Goal: Transaction & Acquisition: Subscribe to service/newsletter

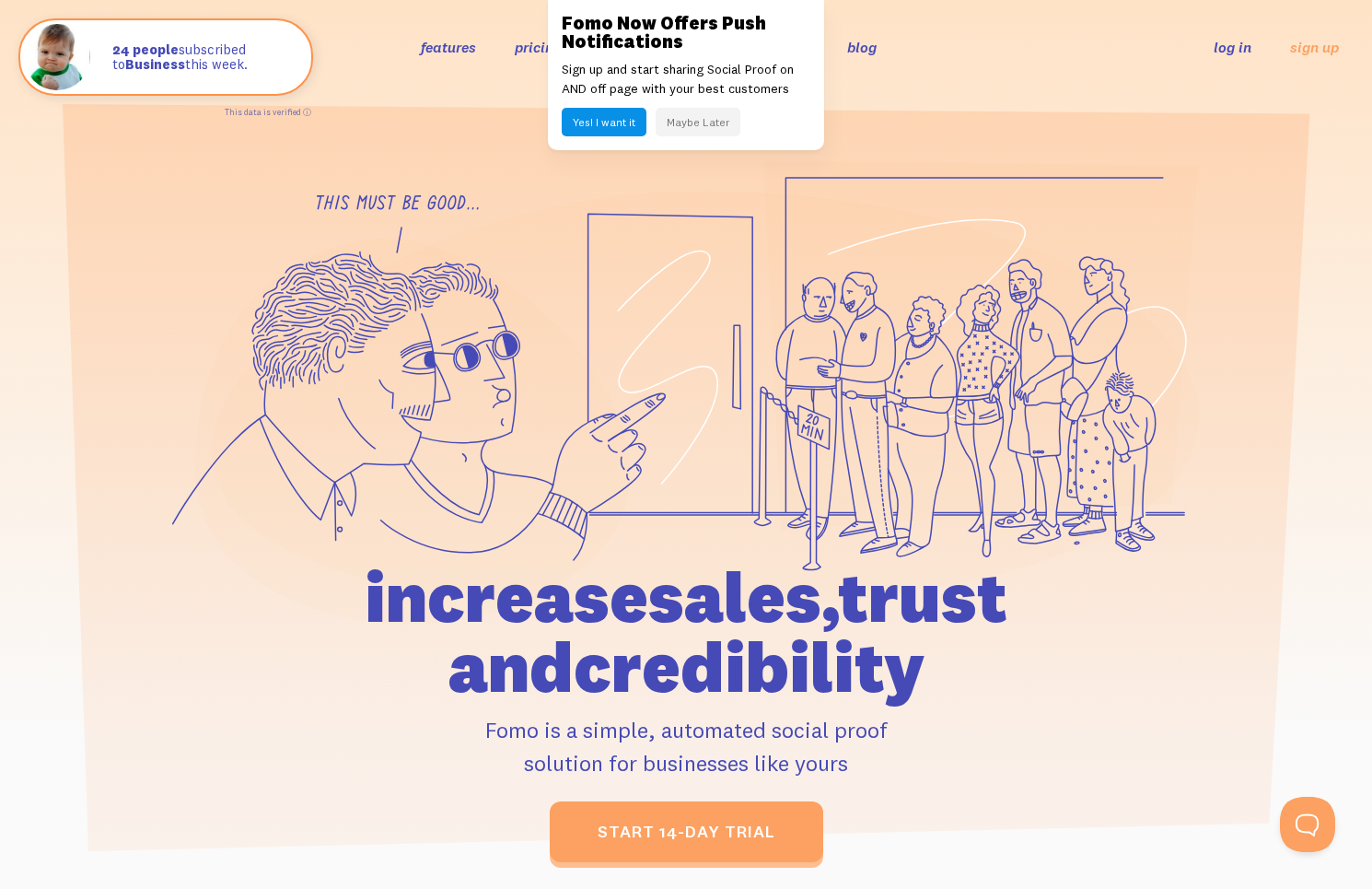
click at [694, 128] on button "Maybe Later" at bounding box center [698, 121] width 84 height 28
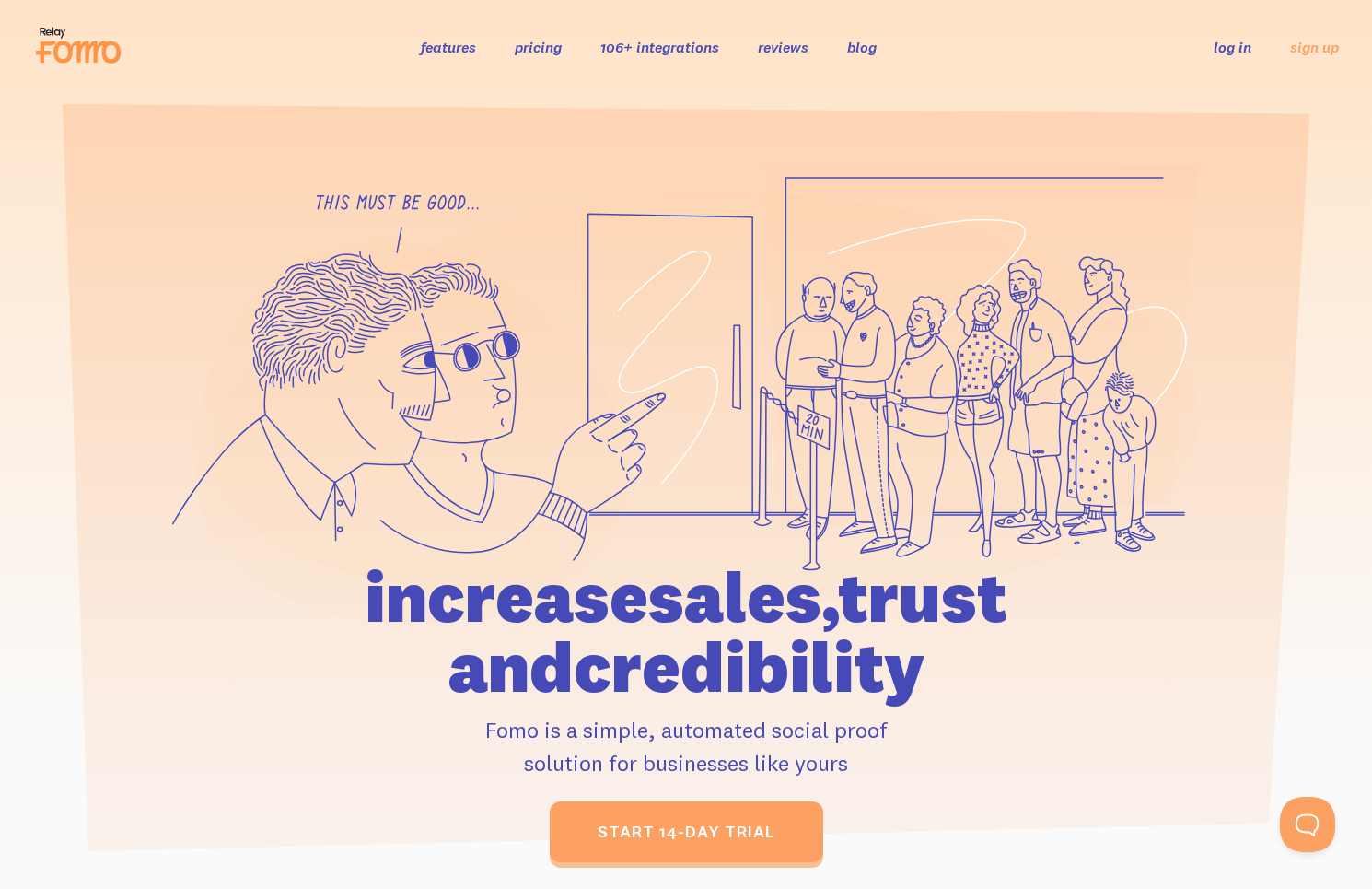
click at [1310, 752] on div at bounding box center [686, 511] width 1372 height 702
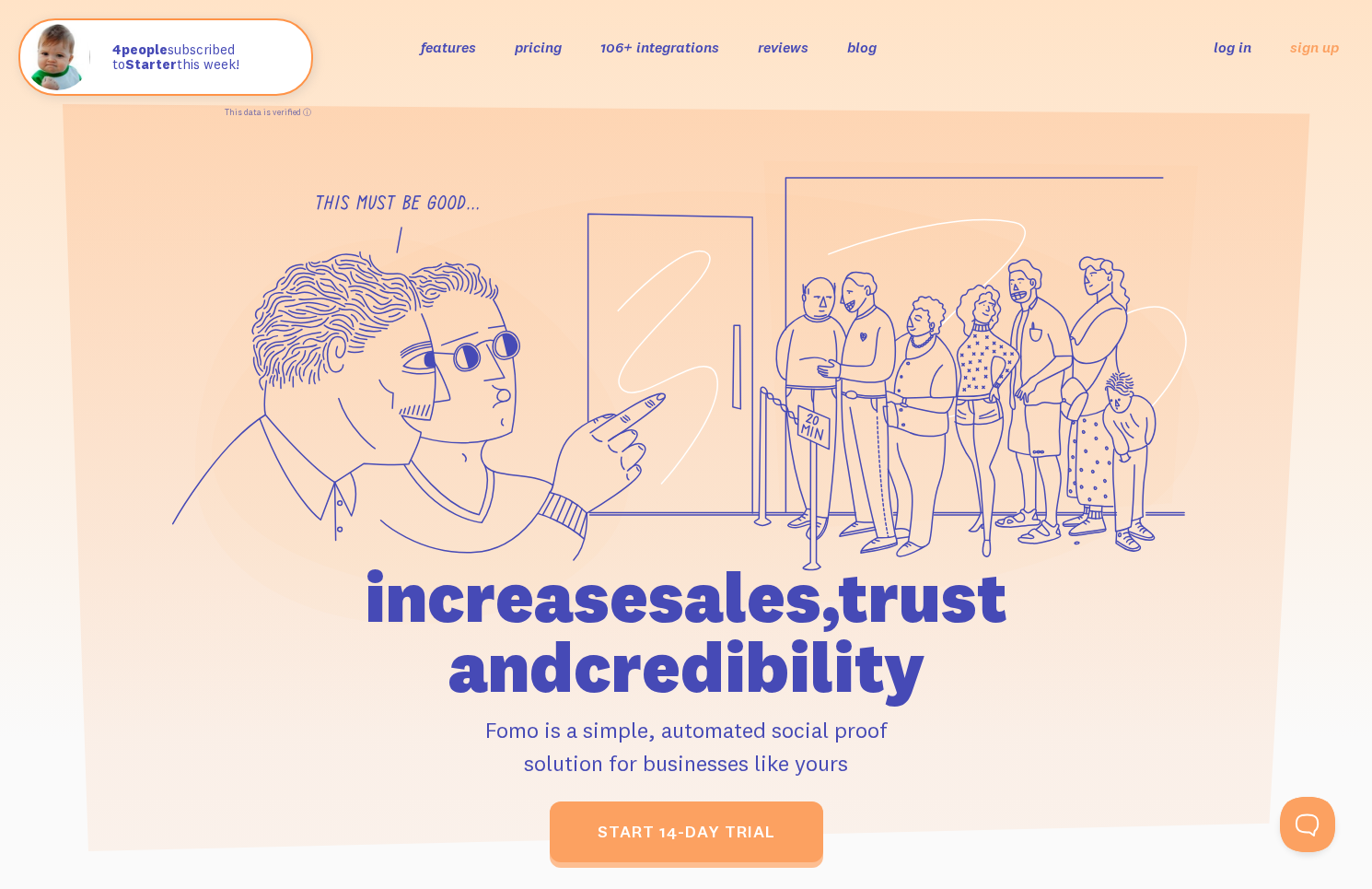
click at [849, 147] on section at bounding box center [686, 484] width 1372 height 779
click at [535, 47] on link "pricing" at bounding box center [538, 47] width 47 height 18
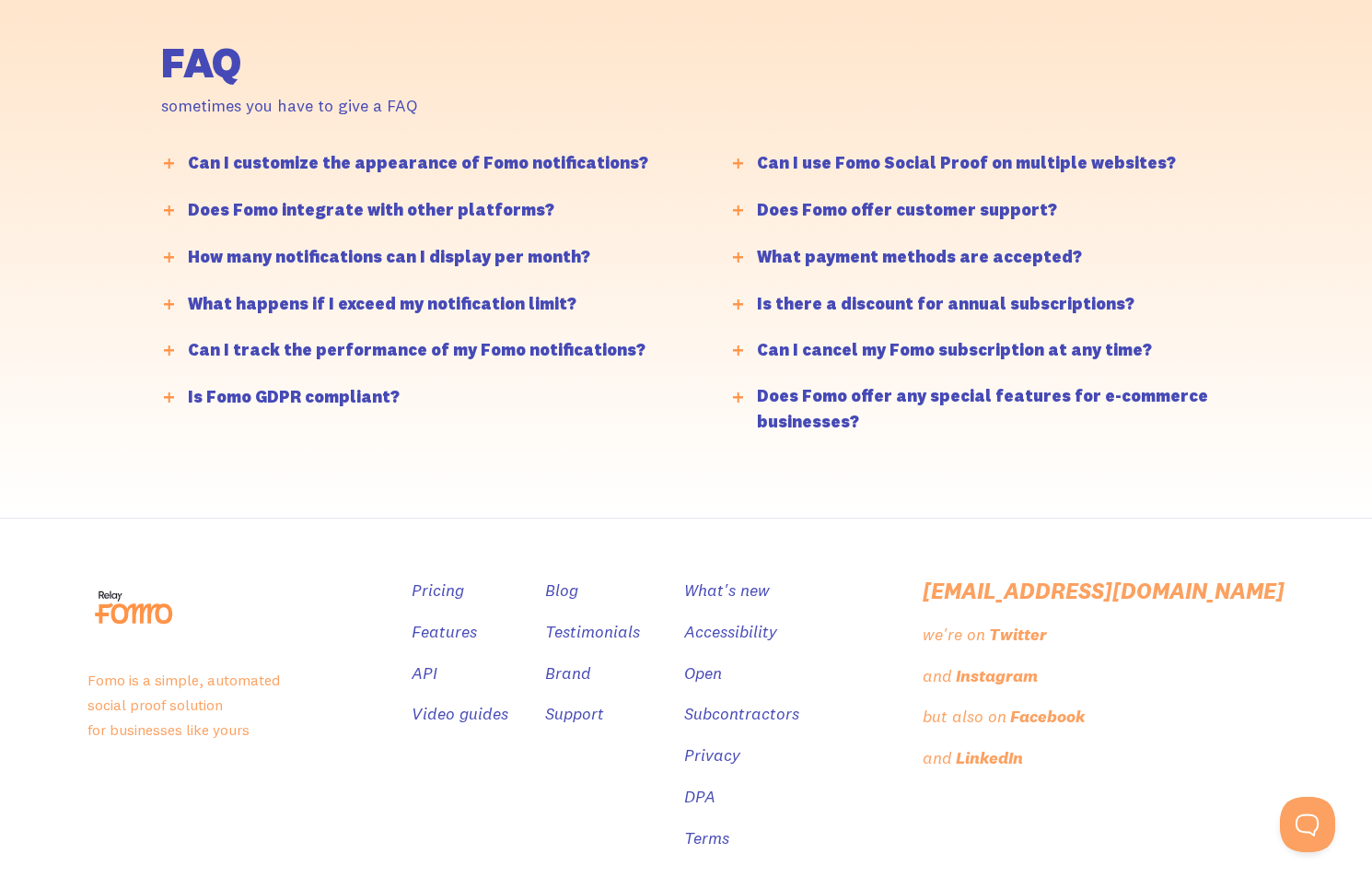
scroll to position [4541, 0]
